Goal: Task Accomplishment & Management: Manage account settings

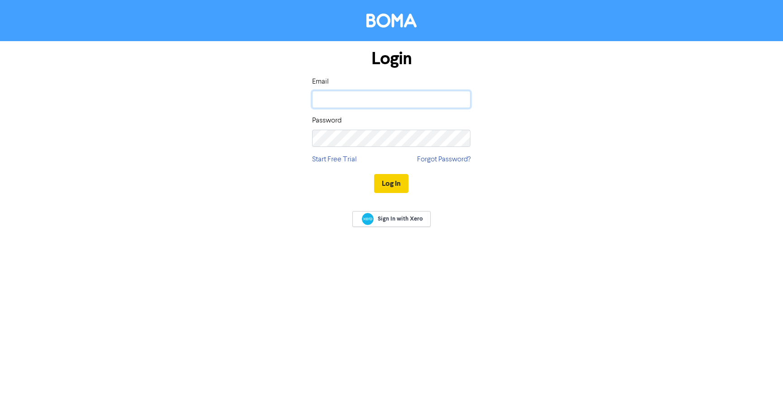
type input "[PERSON_NAME][EMAIL_ADDRESS][DOMAIN_NAME]"
click at [383, 180] on button "Log In" at bounding box center [391, 183] width 34 height 19
